Goal: Transaction & Acquisition: Register for event/course

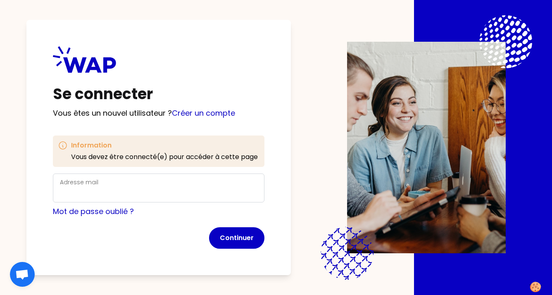
click at [168, 186] on div "Adresse mail" at bounding box center [159, 187] width 198 height 21
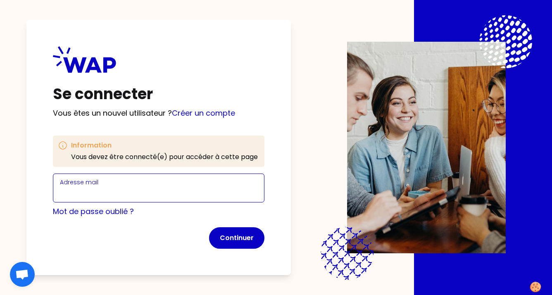
type input "q"
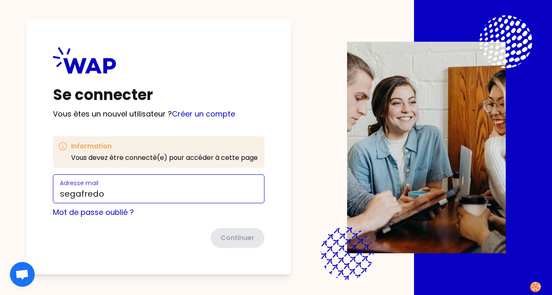
type input "[EMAIL_ADDRESS][PERSON_NAME][DOMAIN_NAME]"
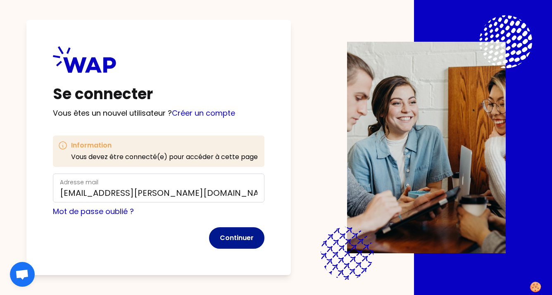
click at [240, 237] on button "Continuer" at bounding box center [236, 237] width 55 height 21
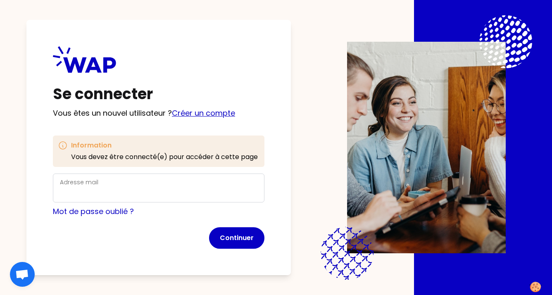
click at [188, 113] on link "Créer un compte" at bounding box center [203, 113] width 63 height 10
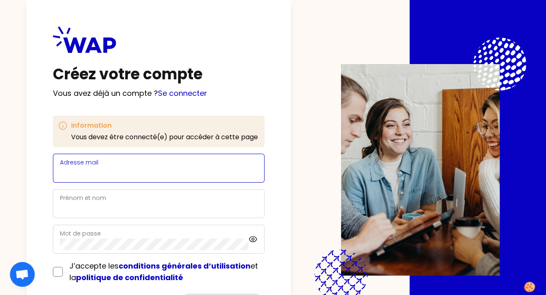
click at [176, 170] on input "Adresse mail" at bounding box center [159, 173] width 198 height 12
type input "[EMAIL_ADDRESS][PERSON_NAME][DOMAIN_NAME]"
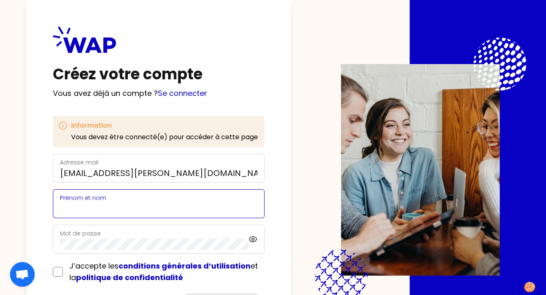
type input "[PERSON_NAME]"
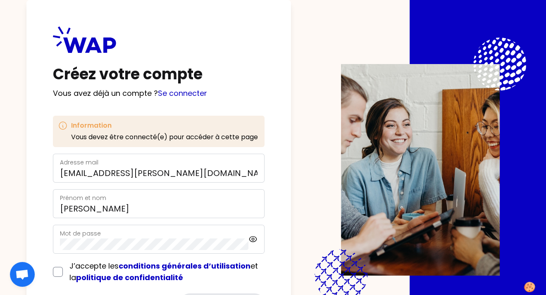
click at [154, 234] on div "Mot de passe" at bounding box center [154, 239] width 188 height 21
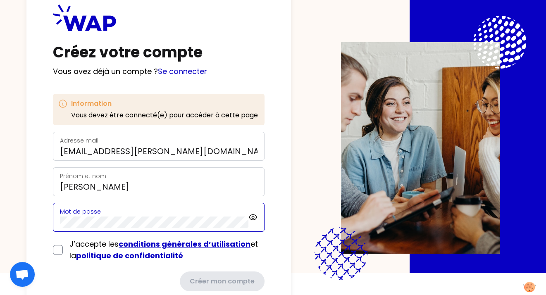
scroll to position [41, 0]
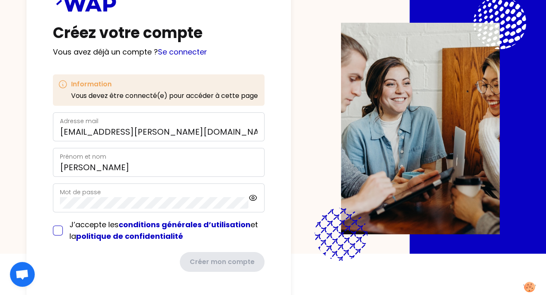
click at [60, 232] on form "Adresse mail [EMAIL_ADDRESS][PERSON_NAME][DOMAIN_NAME] Prénom et nom [PERSON_NA…" at bounding box center [159, 192] width 212 height 160
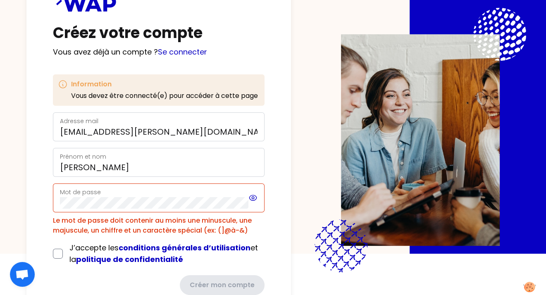
click at [254, 197] on icon at bounding box center [253, 198] width 2 height 2
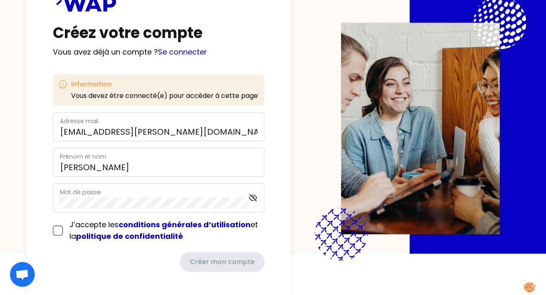
click at [56, 231] on input "checkbox" at bounding box center [58, 231] width 10 height 10
checkbox input "true"
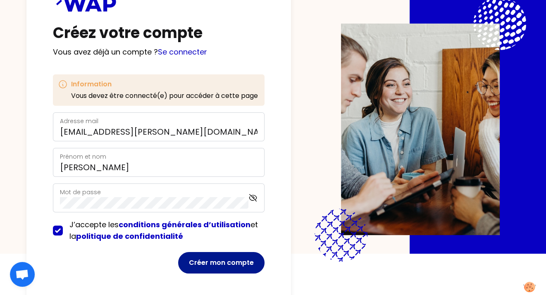
click at [214, 264] on button "Créer mon compte" at bounding box center [221, 262] width 86 height 21
